Goal: Transaction & Acquisition: Purchase product/service

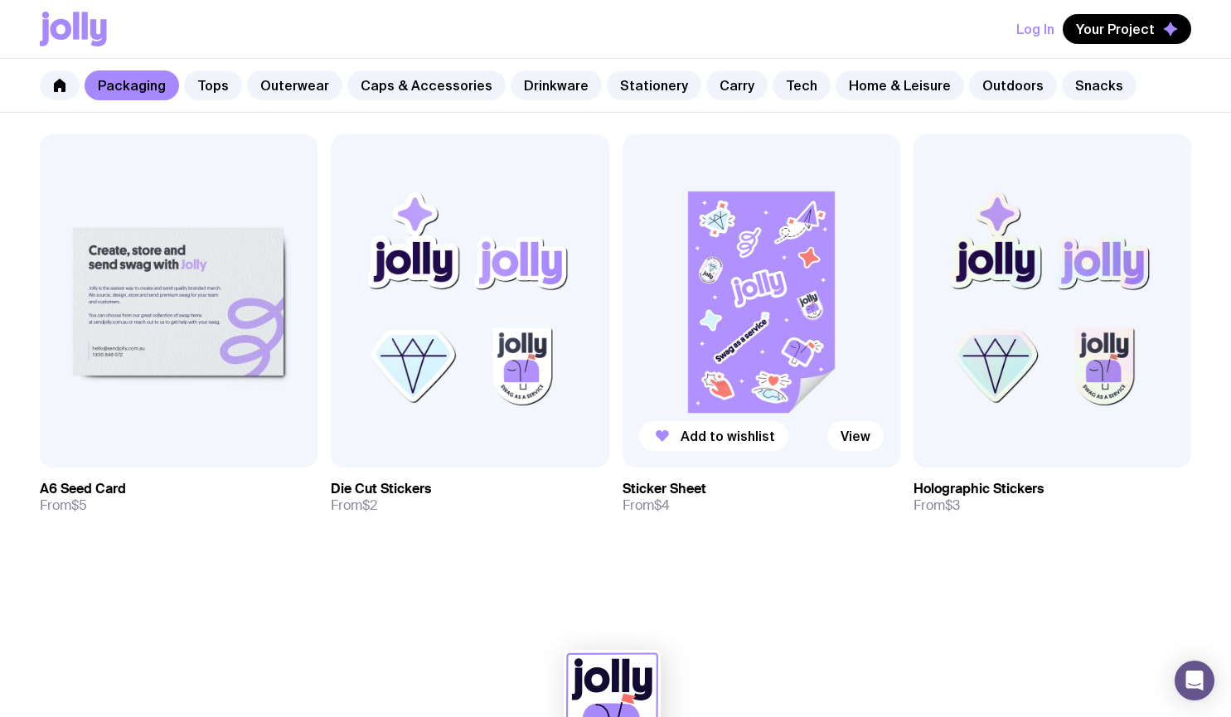
scroll to position [1648, 0]
click at [798, 329] on img at bounding box center [761, 301] width 278 height 333
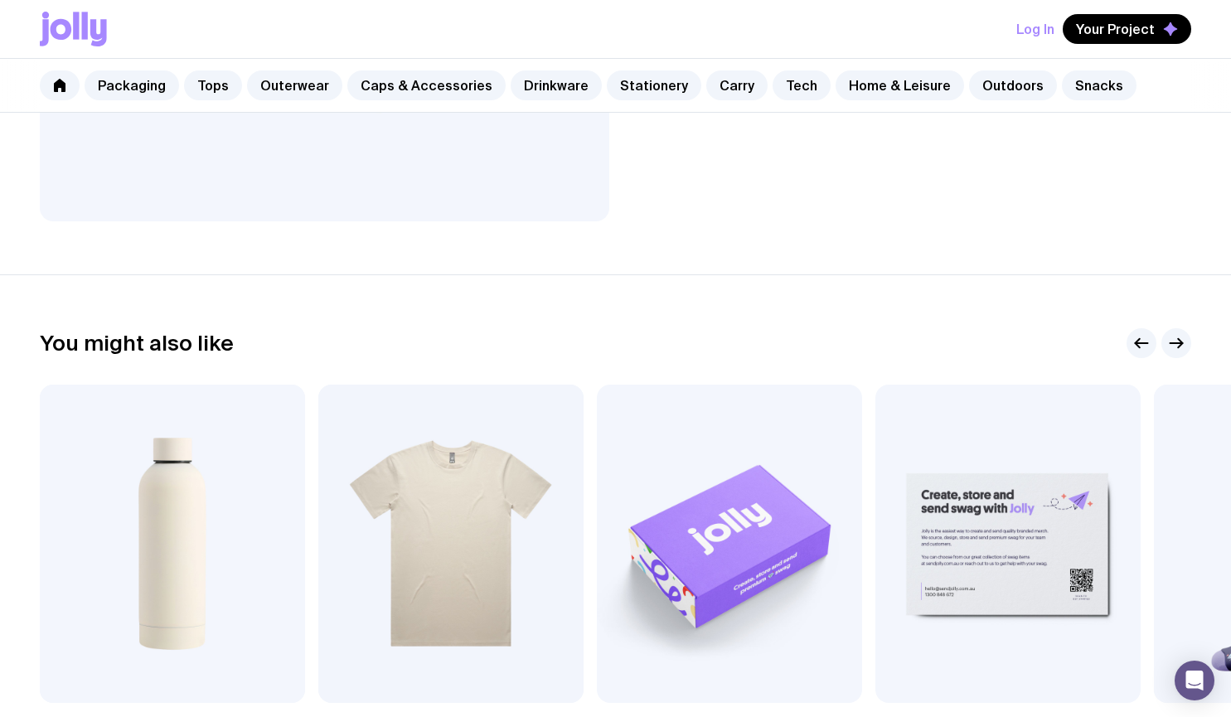
scroll to position [921, 0]
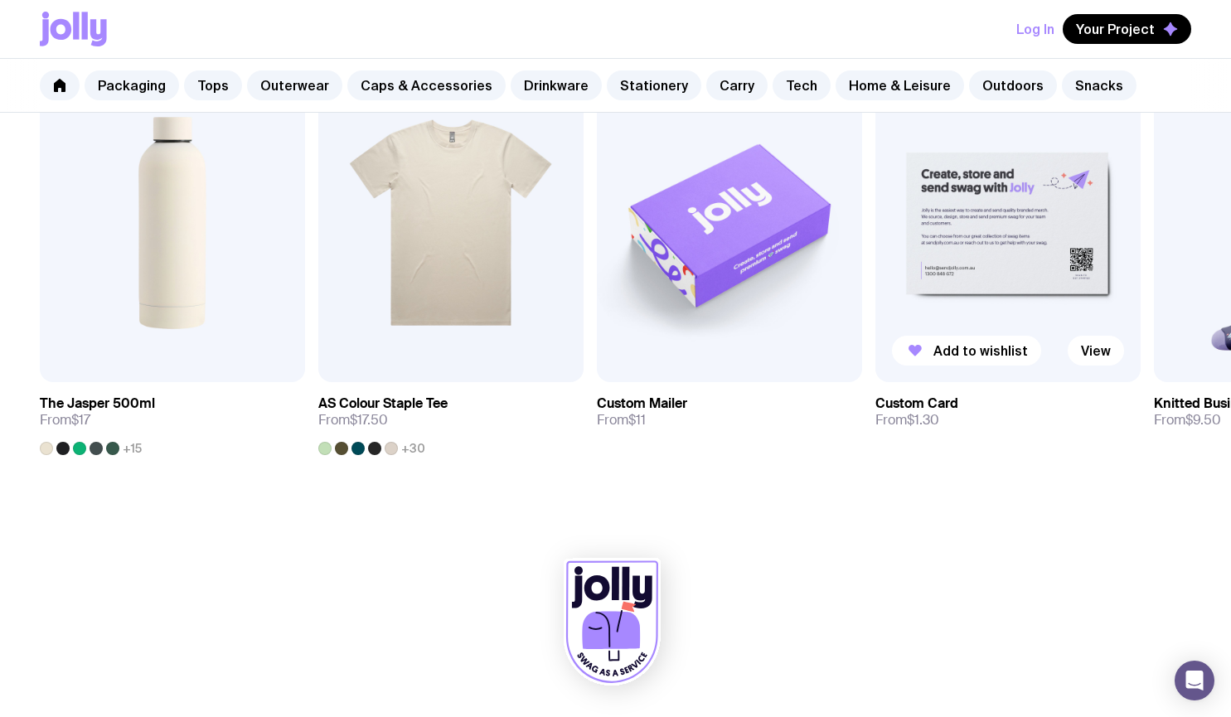
click at [1042, 284] on img at bounding box center [1007, 223] width 265 height 318
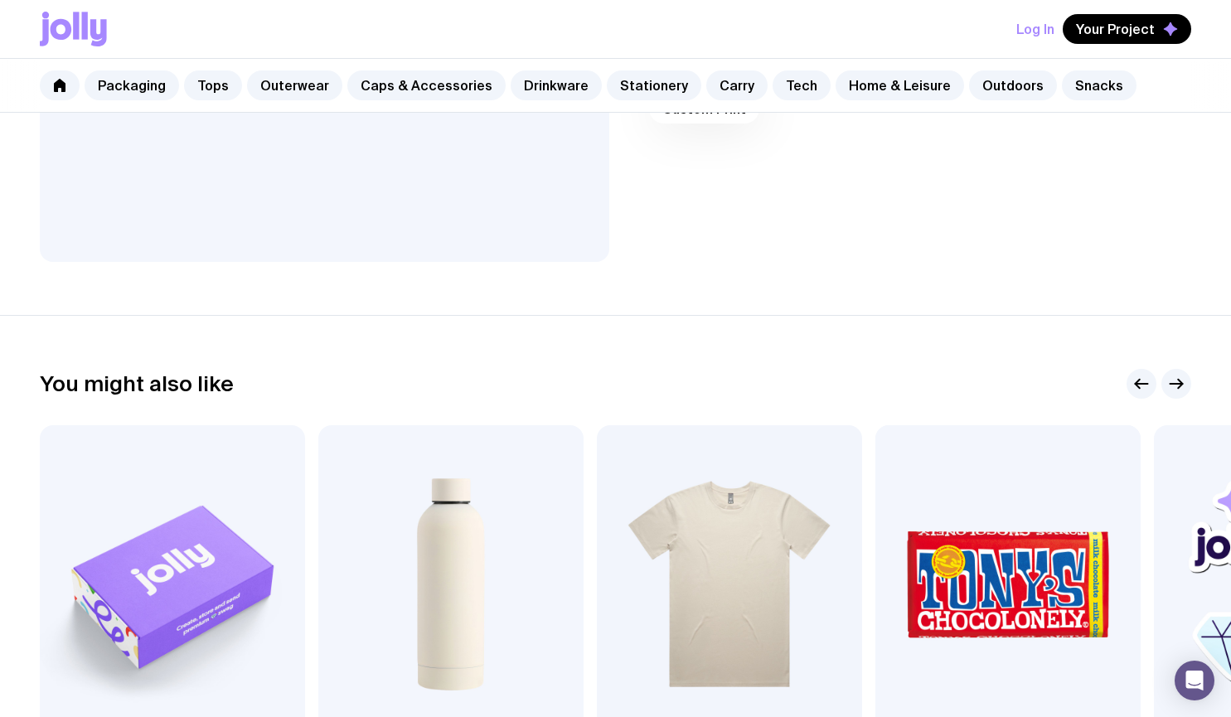
scroll to position [777, 0]
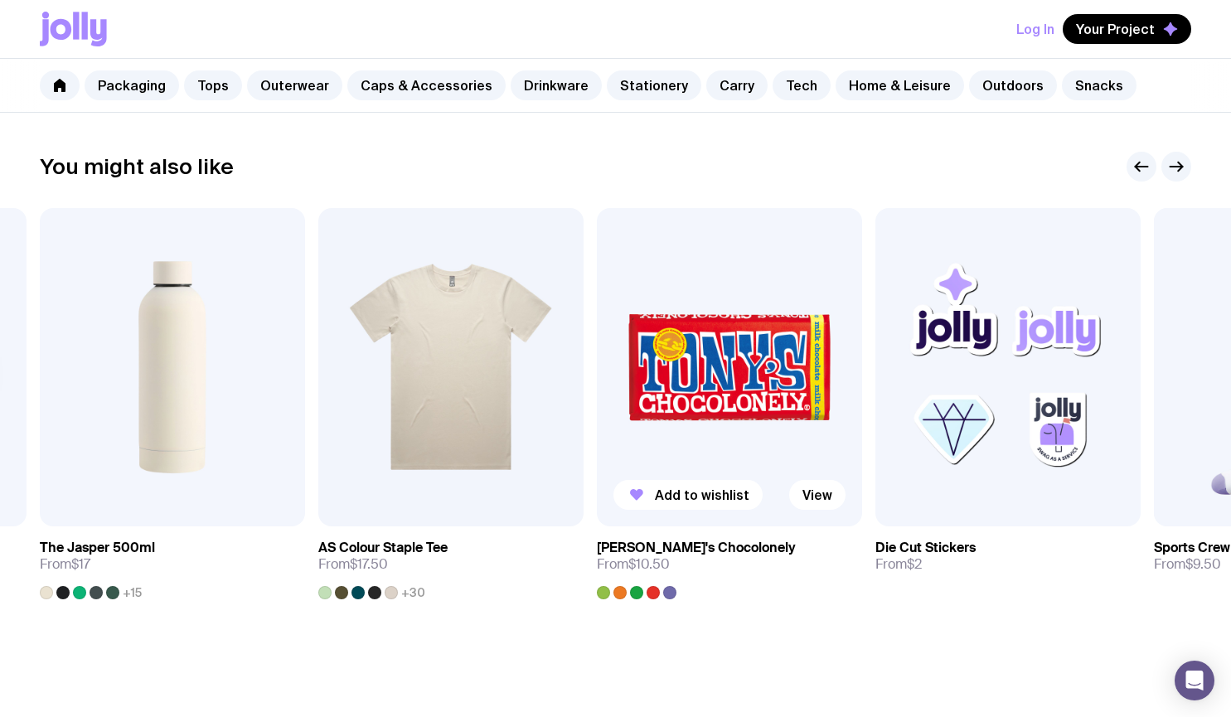
click at [747, 375] on img at bounding box center [729, 367] width 265 height 318
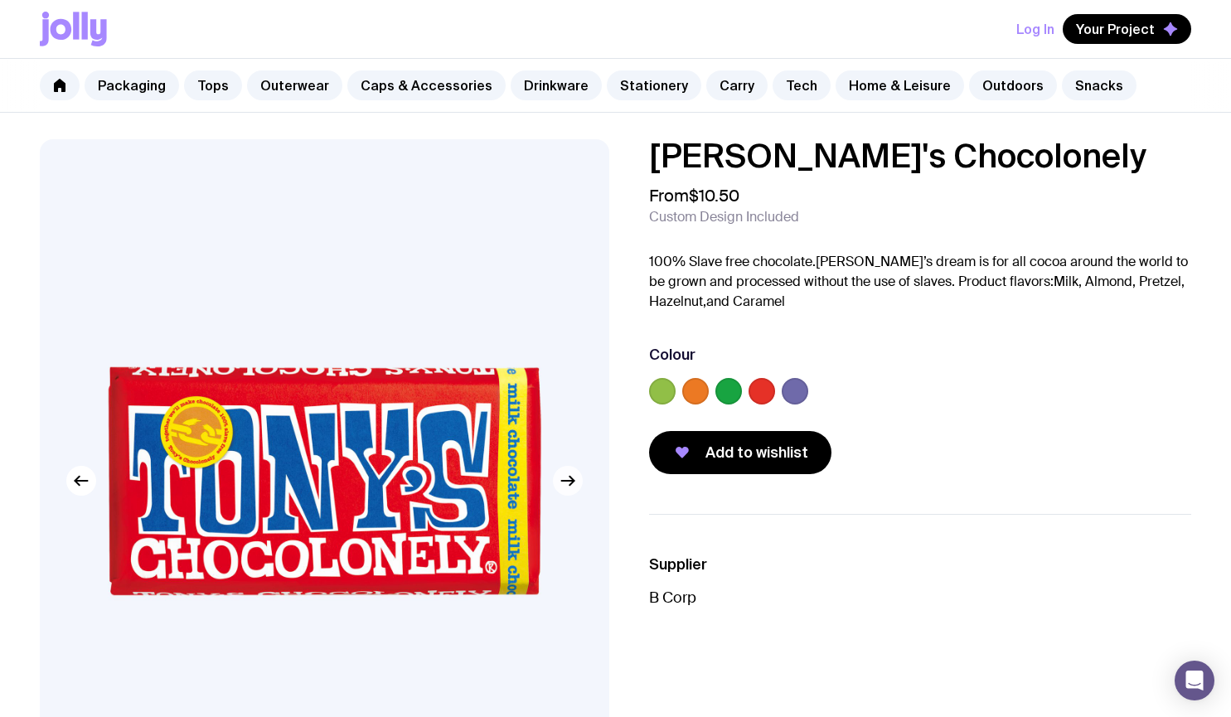
click at [561, 484] on icon "button" at bounding box center [568, 481] width 20 height 20
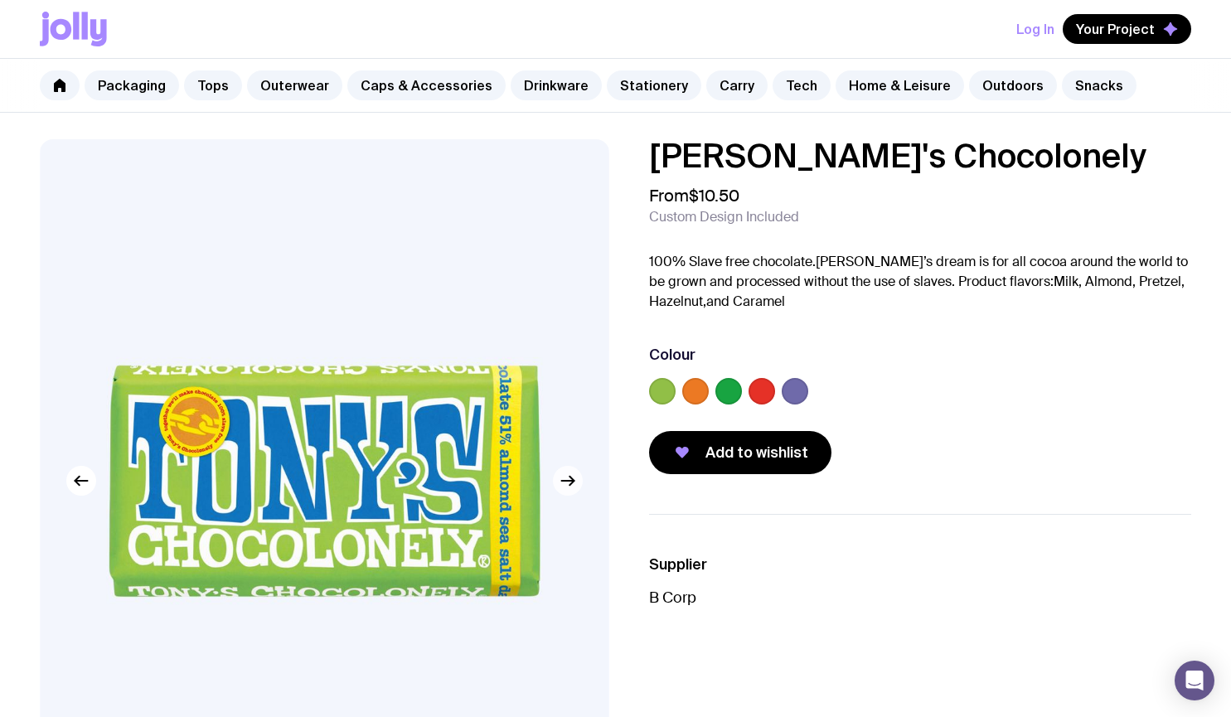
click at [561, 484] on icon "button" at bounding box center [568, 481] width 20 height 20
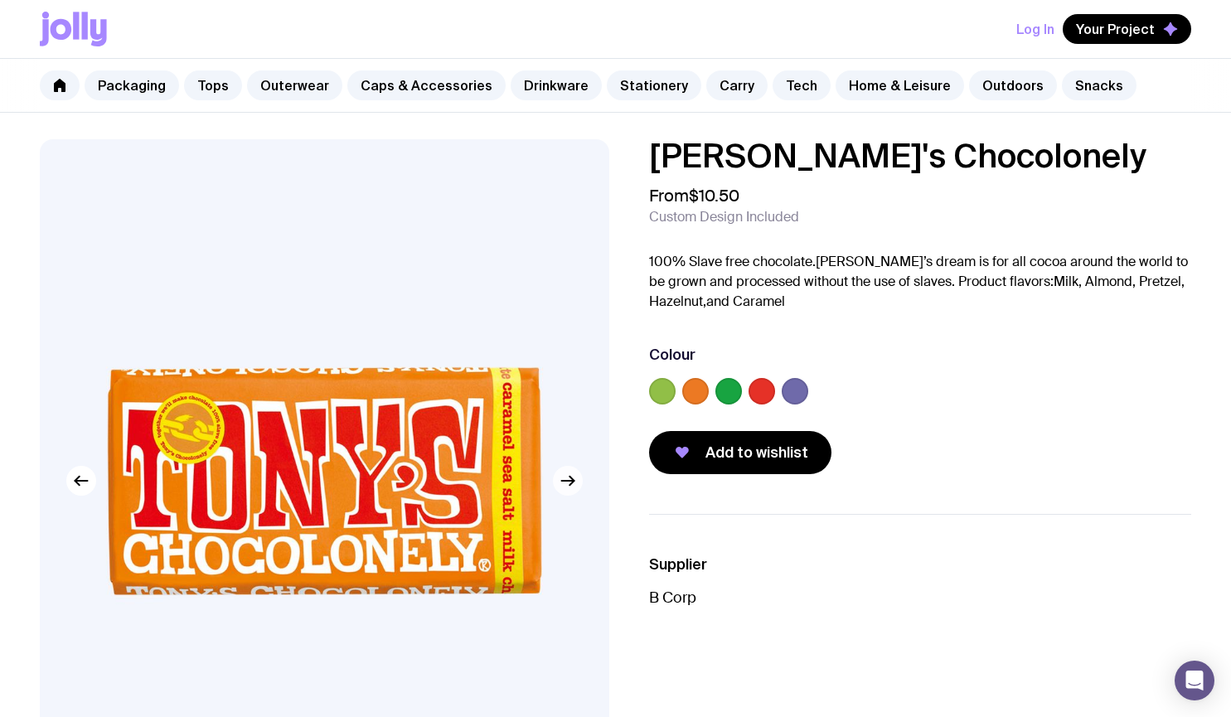
click at [561, 484] on icon "button" at bounding box center [568, 481] width 20 height 20
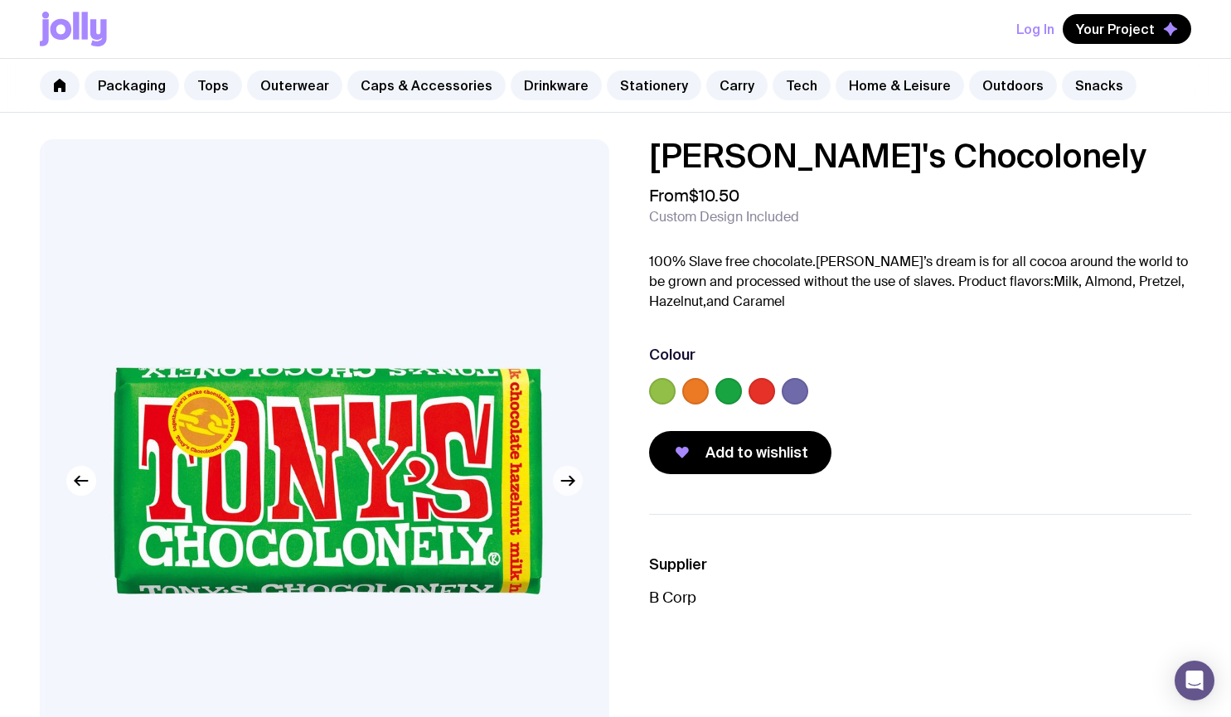
click at [561, 484] on icon "button" at bounding box center [568, 481] width 20 height 20
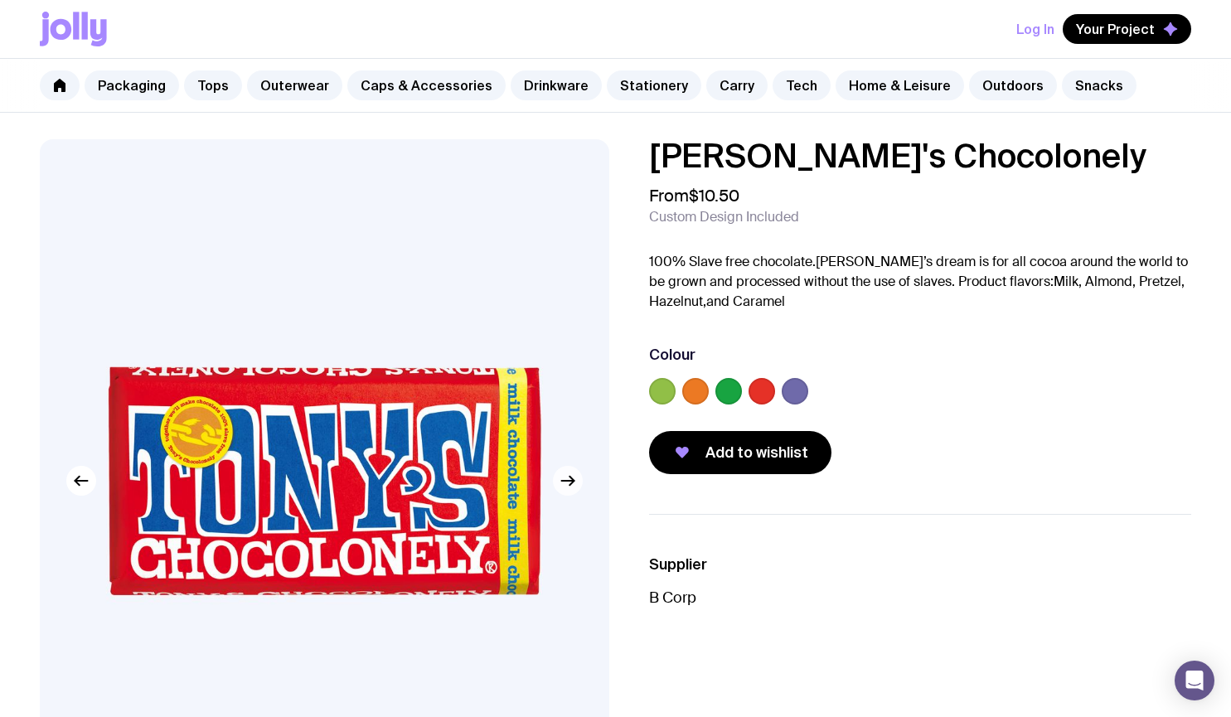
click at [561, 484] on icon "button" at bounding box center [568, 481] width 20 height 20
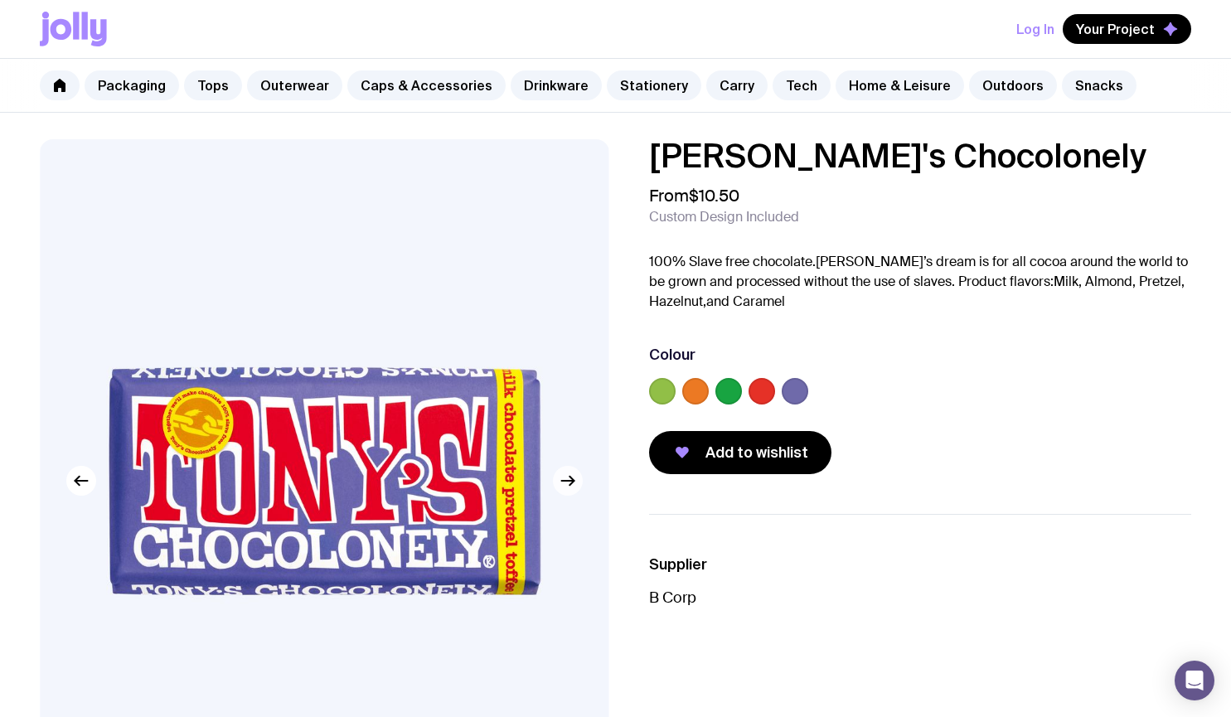
click at [561, 484] on icon "button" at bounding box center [568, 481] width 20 height 20
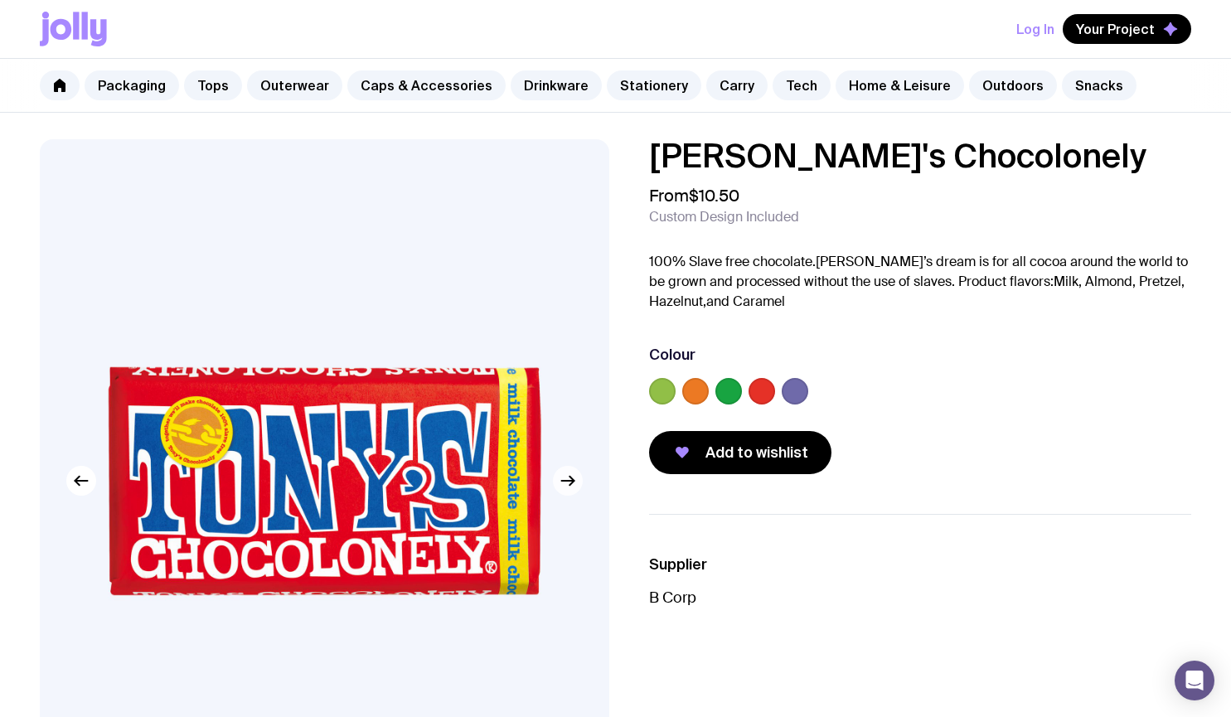
click at [561, 484] on icon "button" at bounding box center [568, 481] width 20 height 20
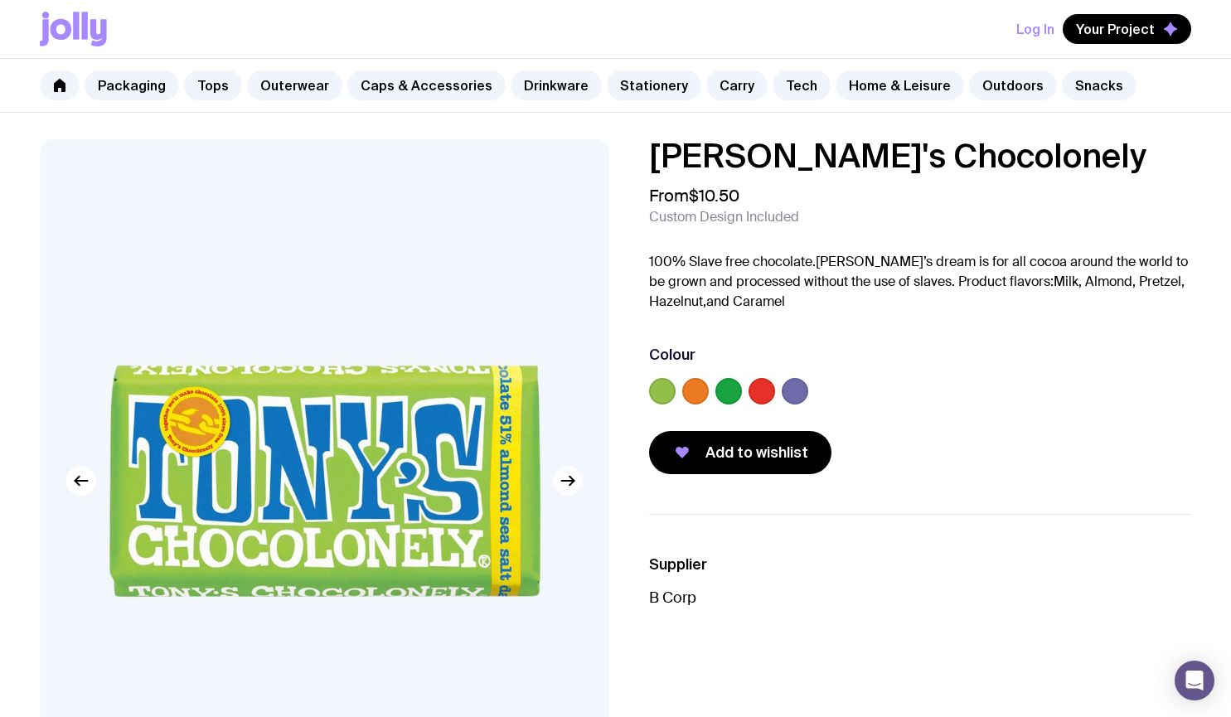
click at [561, 484] on icon "button" at bounding box center [568, 481] width 20 height 20
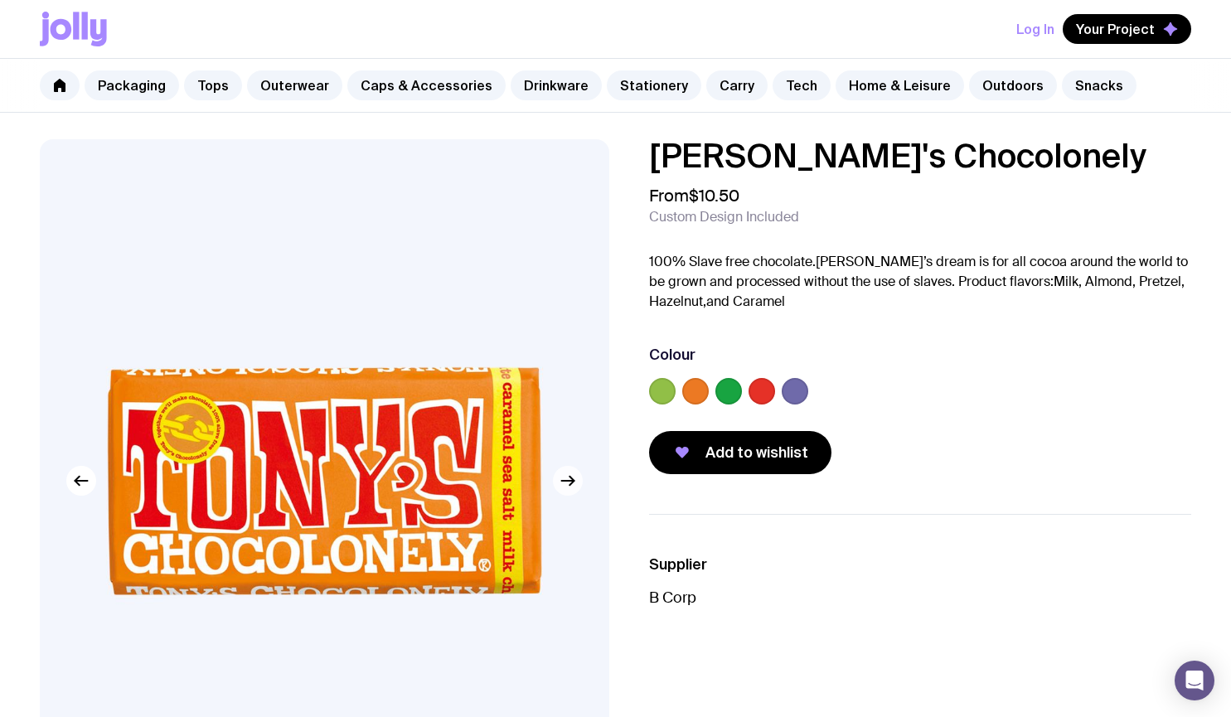
click at [561, 484] on icon "button" at bounding box center [568, 481] width 20 height 20
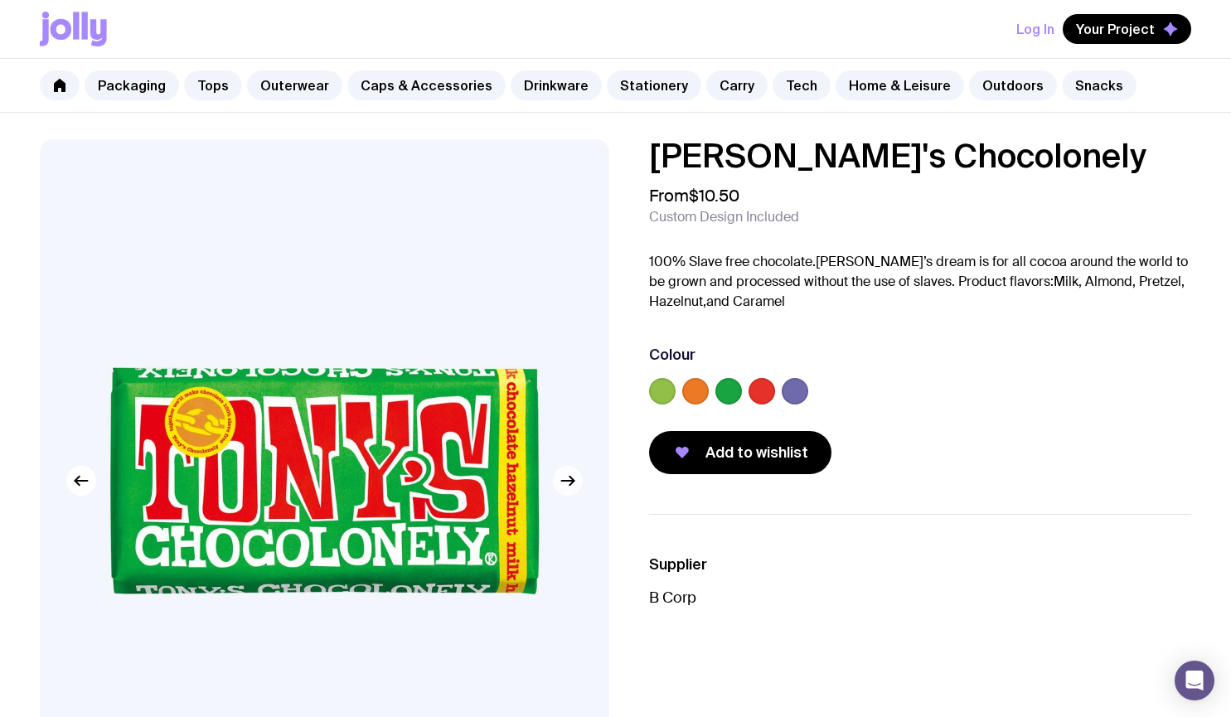
click at [561, 484] on icon "button" at bounding box center [568, 481] width 20 height 20
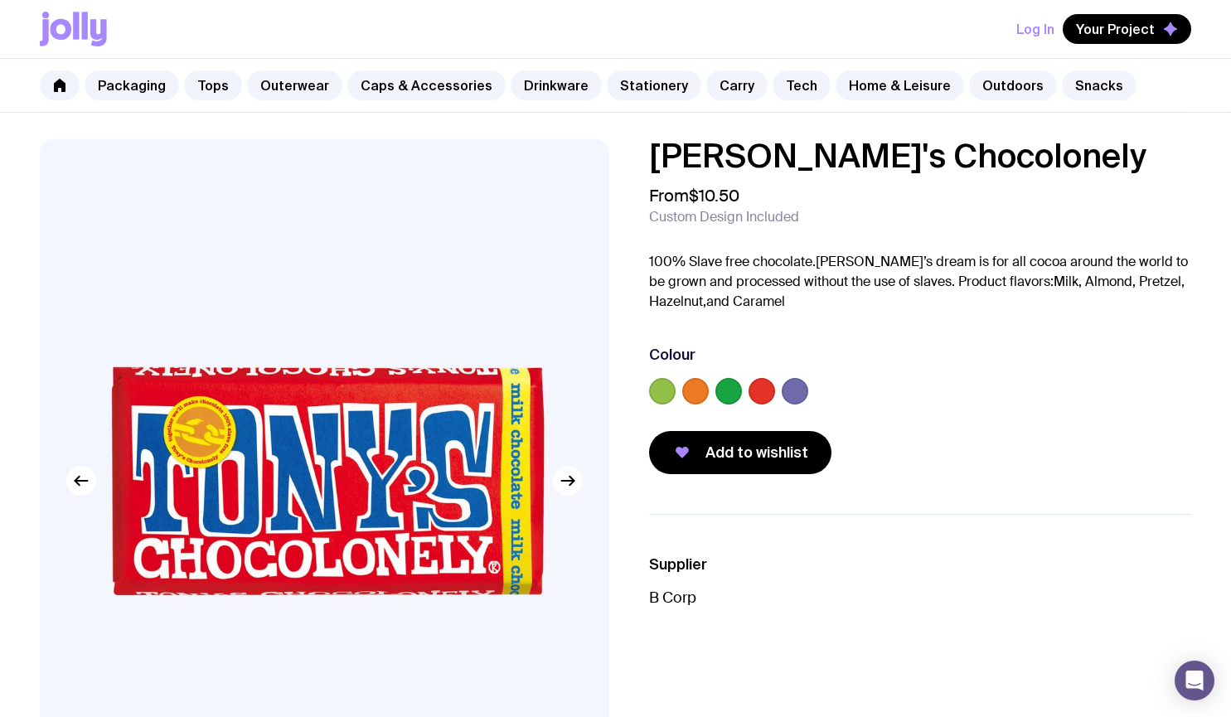
click at [561, 484] on icon "button" at bounding box center [568, 481] width 20 height 20
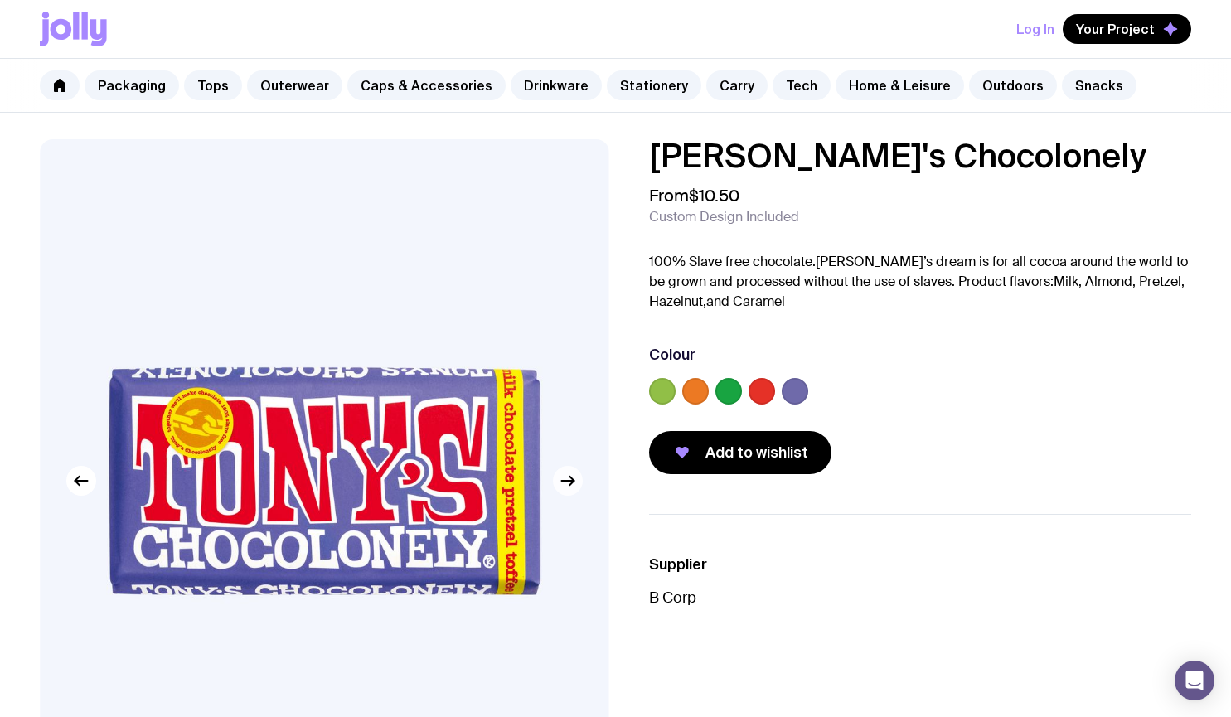
click at [561, 484] on icon "button" at bounding box center [568, 481] width 20 height 20
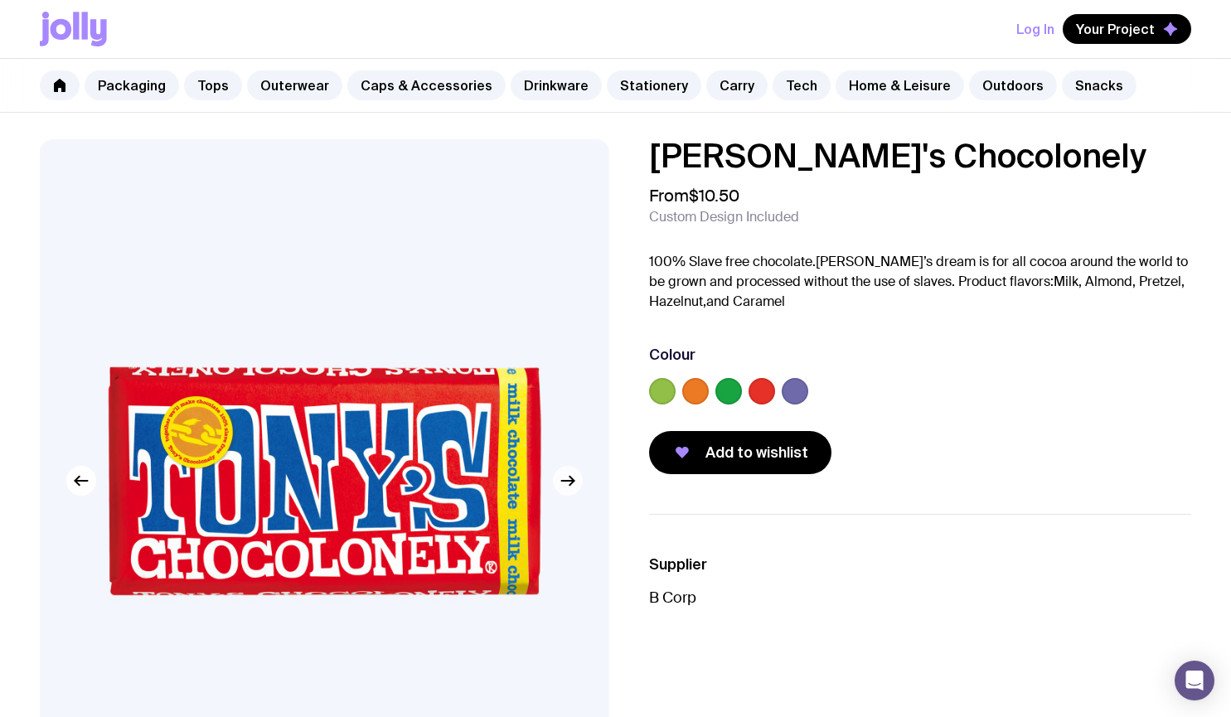
click at [561, 483] on icon "button" at bounding box center [568, 481] width 20 height 20
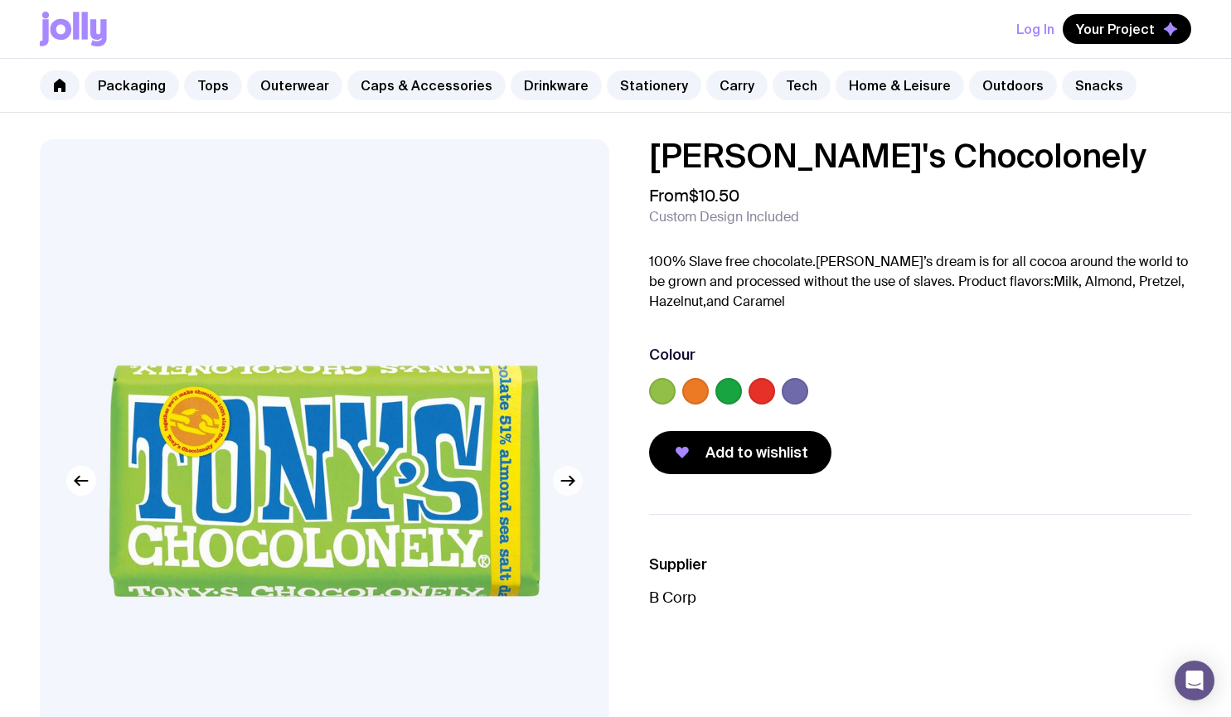
click at [561, 483] on icon "button" at bounding box center [568, 481] width 20 height 20
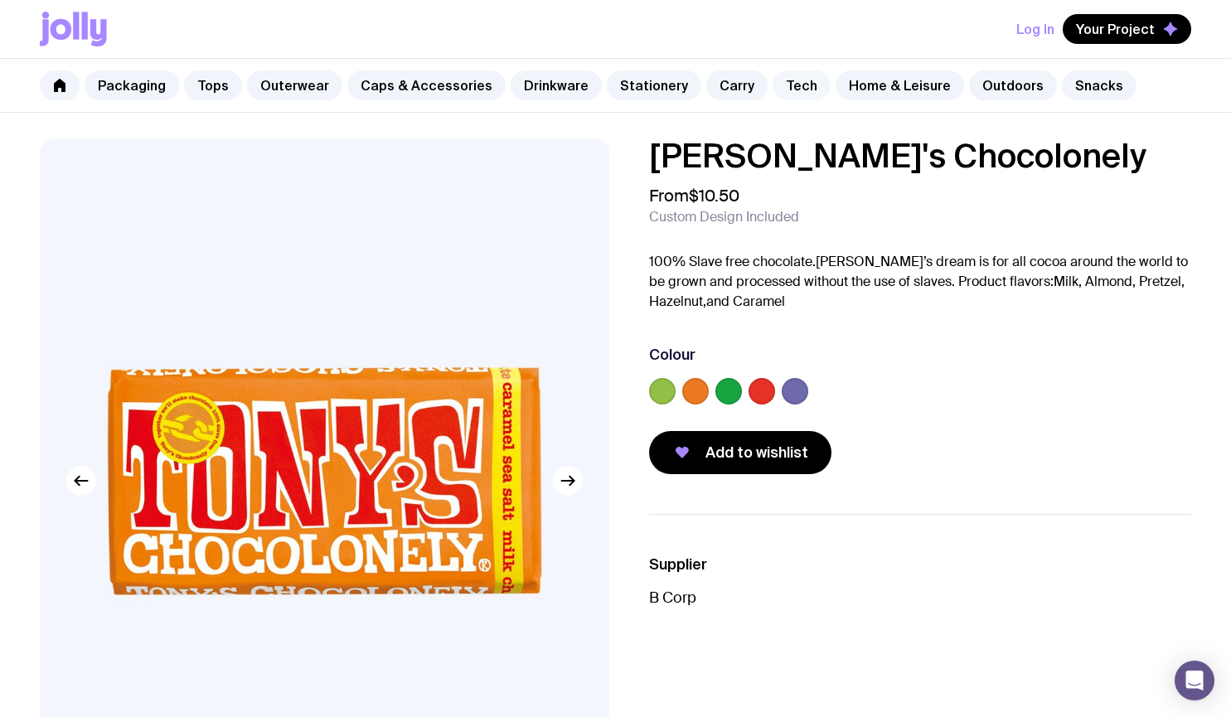
click at [794, 85] on link "Tech" at bounding box center [801, 85] width 58 height 30
